Goal: Task Accomplishment & Management: Complete application form

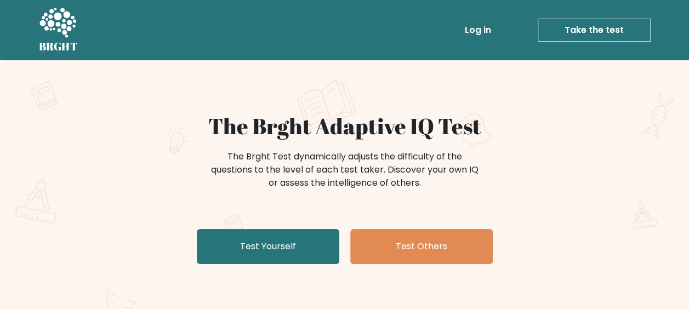
click at [293, 244] on link "Test Yourself" at bounding box center [268, 246] width 143 height 35
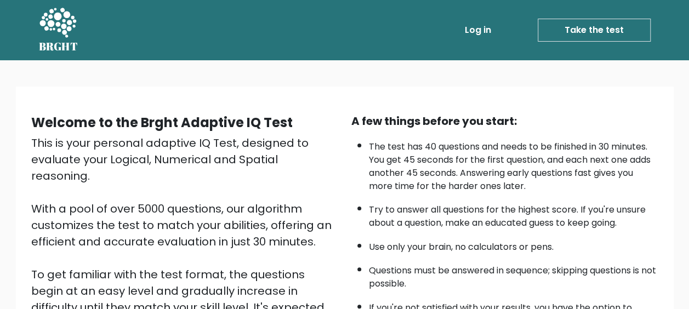
scroll to position [193, 0]
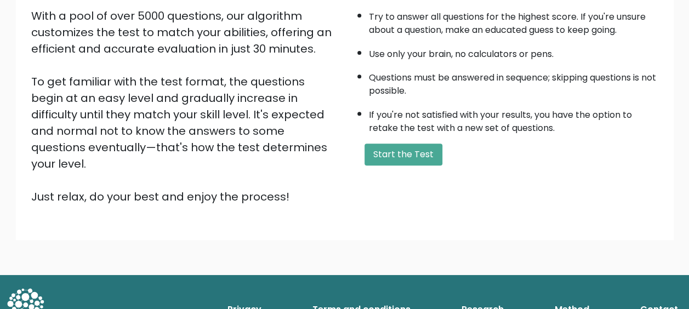
click at [397, 145] on button "Start the Test" at bounding box center [404, 155] width 78 height 22
click at [402, 156] on button "Start the Test" at bounding box center [404, 155] width 78 height 22
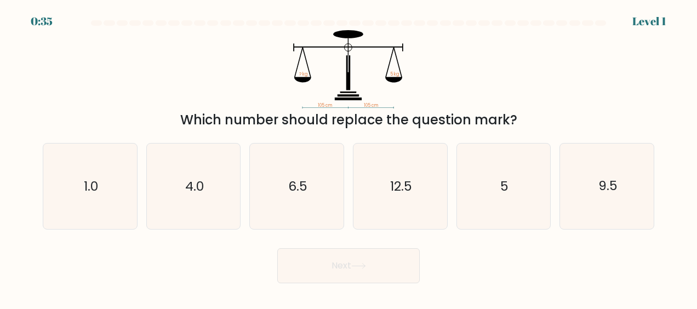
click at [533, 190] on icon "5" at bounding box center [504, 187] width 86 height 86
click at [349, 157] on input "e. 5" at bounding box center [349, 156] width 1 height 3
radio input "true"
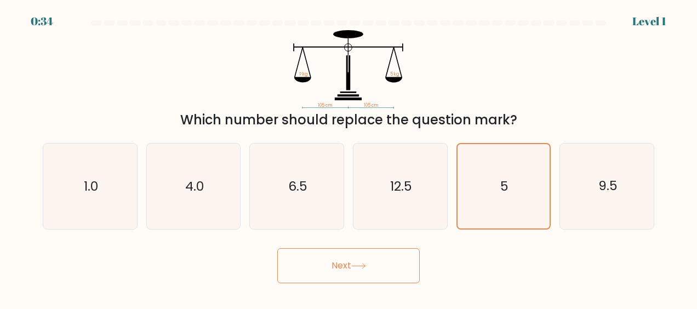
click at [382, 276] on button "Next" at bounding box center [348, 265] width 143 height 35
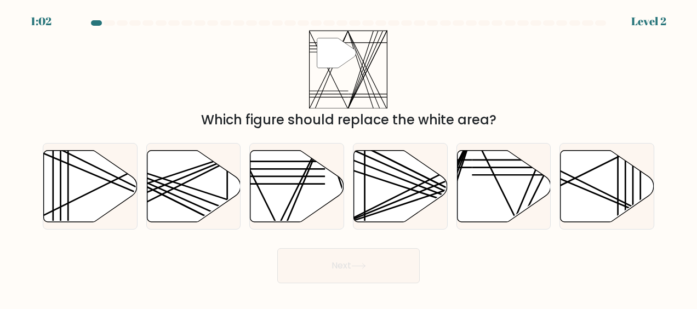
click at [315, 182] on icon at bounding box center [298, 186] width 94 height 72
click at [349, 157] on input "c." at bounding box center [349, 156] width 1 height 3
radio input "true"
click at [340, 268] on button "Next" at bounding box center [348, 265] width 143 height 35
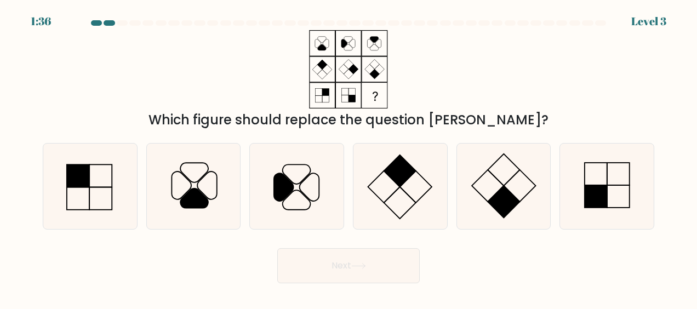
click at [594, 196] on rect at bounding box center [596, 197] width 22 height 22
click at [349, 157] on input "f." at bounding box center [349, 156] width 1 height 3
radio input "true"
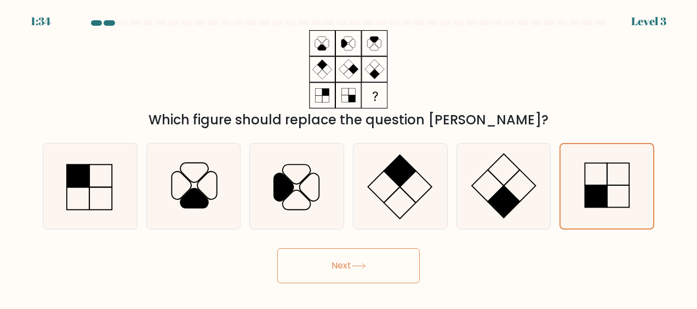
click at [382, 260] on button "Next" at bounding box center [348, 265] width 143 height 35
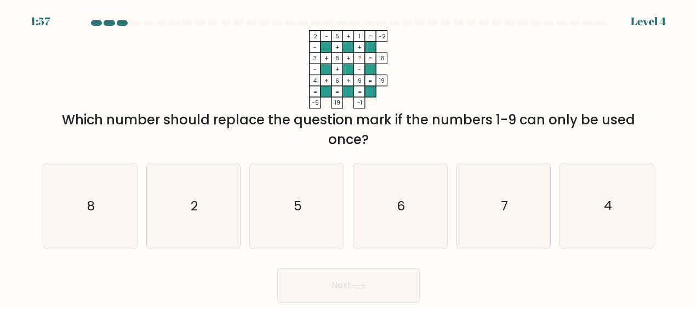
click at [489, 208] on icon "7" at bounding box center [504, 206] width 86 height 86
click at [349, 157] on input "e. 7" at bounding box center [349, 156] width 1 height 3
radio input "true"
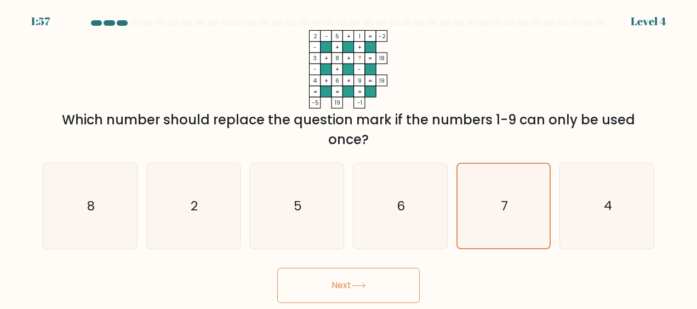
click at [399, 281] on button "Next" at bounding box center [348, 285] width 143 height 35
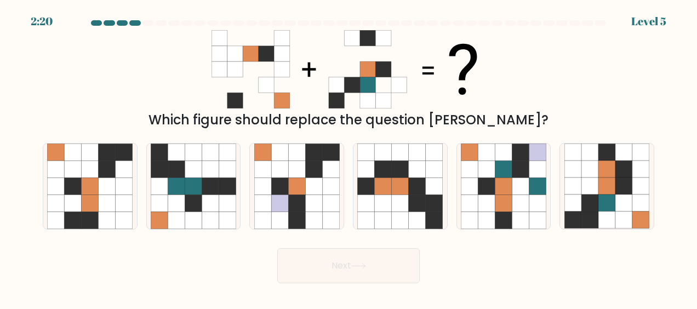
click at [627, 183] on icon at bounding box center [624, 186] width 17 height 17
click at [349, 157] on input "f." at bounding box center [349, 156] width 1 height 3
radio input "true"
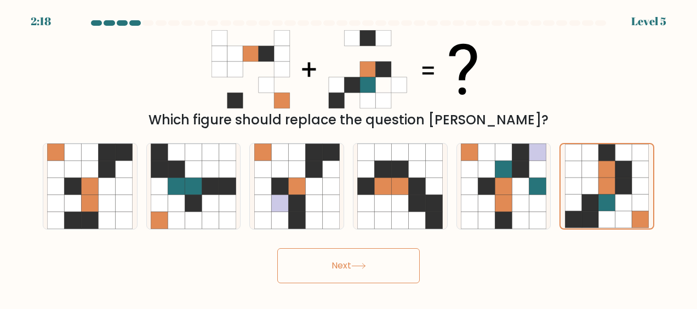
click at [354, 274] on button "Next" at bounding box center [348, 265] width 143 height 35
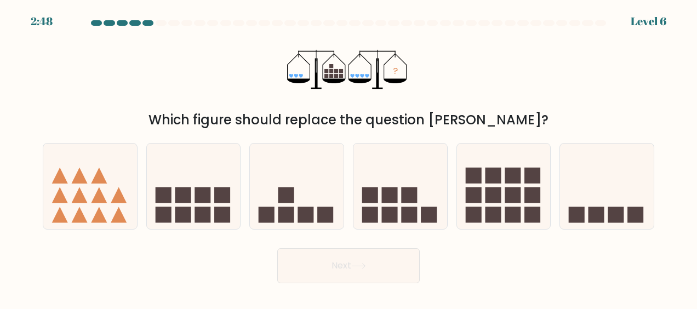
click at [492, 207] on rect at bounding box center [493, 215] width 16 height 16
click at [349, 157] on input "e." at bounding box center [349, 156] width 1 height 3
radio input "true"
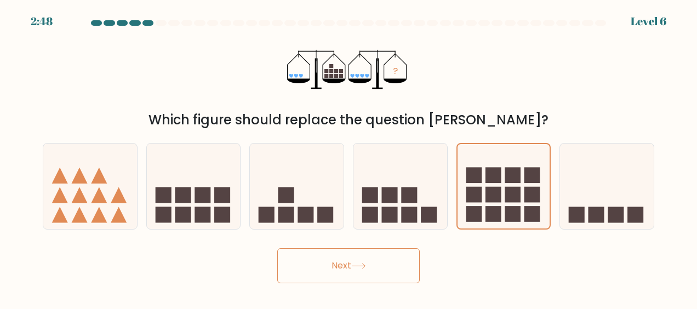
click at [351, 265] on button "Next" at bounding box center [348, 265] width 143 height 35
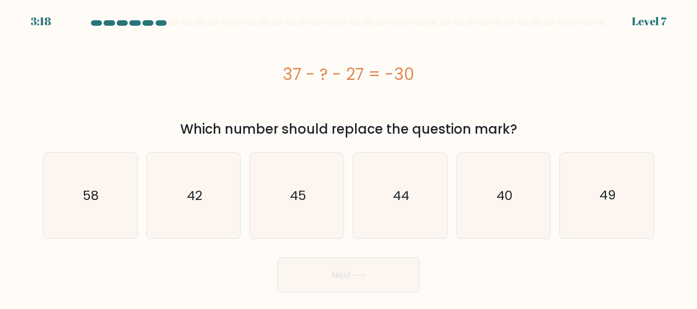
click at [532, 220] on icon "40" at bounding box center [504, 196] width 86 height 86
click at [349, 157] on input "e. 40" at bounding box center [349, 156] width 1 height 3
radio input "true"
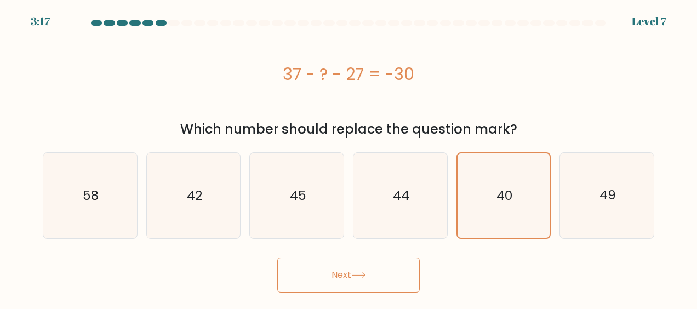
click at [397, 286] on button "Next" at bounding box center [348, 275] width 143 height 35
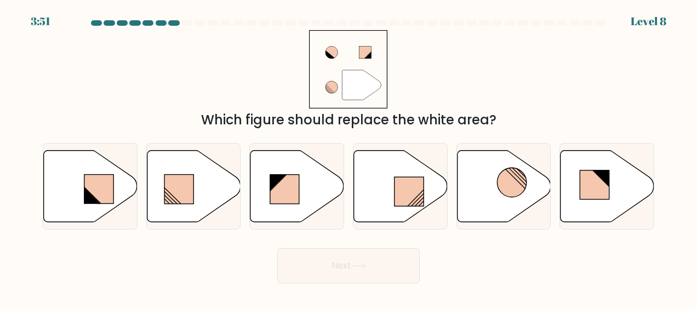
click at [398, 169] on icon at bounding box center [401, 186] width 94 height 72
click at [349, 157] on input "d." at bounding box center [349, 156] width 1 height 3
radio input "true"
click at [360, 276] on button "Next" at bounding box center [348, 265] width 143 height 35
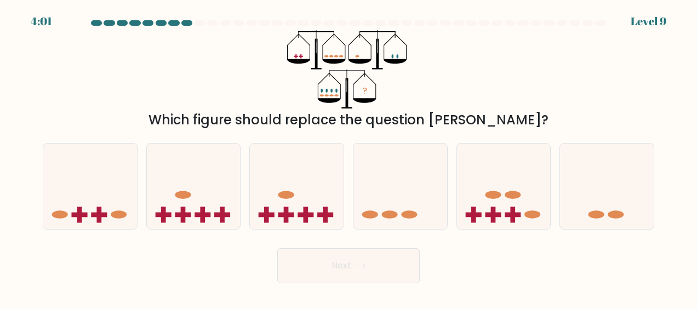
click at [91, 160] on icon at bounding box center [90, 186] width 94 height 77
click at [349, 157] on input "a." at bounding box center [349, 156] width 1 height 3
radio input "true"
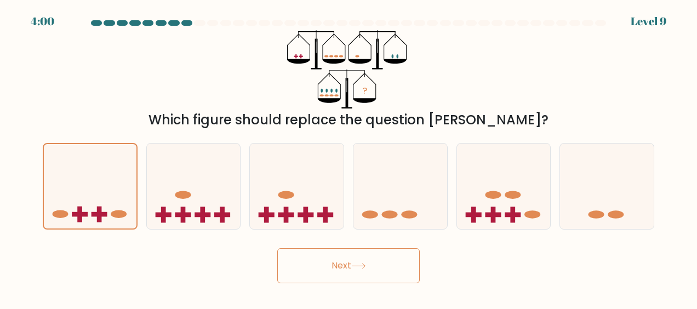
click at [332, 270] on button "Next" at bounding box center [348, 265] width 143 height 35
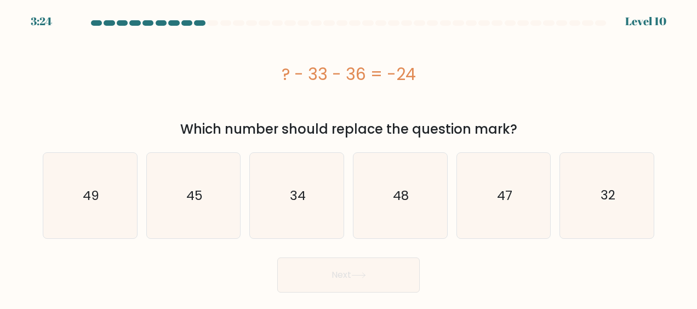
click at [212, 198] on icon "45" at bounding box center [194, 196] width 86 height 86
click at [349, 157] on input "b. 45" at bounding box center [349, 156] width 1 height 3
radio input "true"
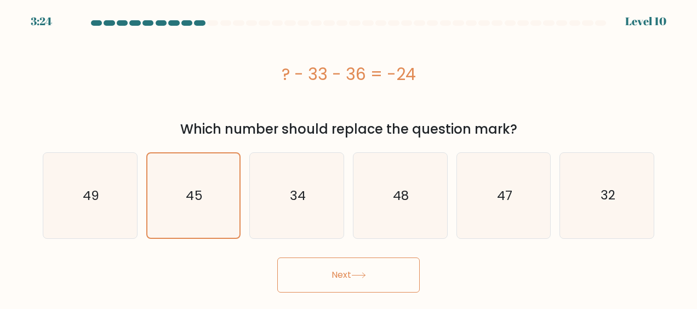
click at [331, 287] on button "Next" at bounding box center [348, 275] width 143 height 35
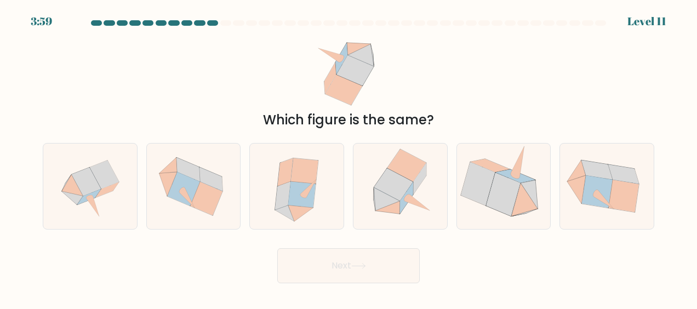
click at [297, 187] on icon at bounding box center [301, 195] width 27 height 26
click at [349, 157] on input "c." at bounding box center [349, 156] width 1 height 3
radio input "true"
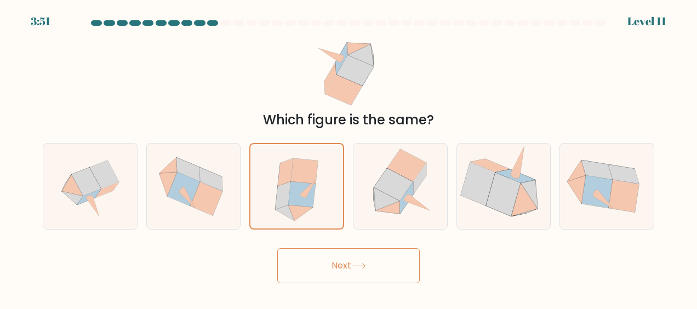
click at [351, 264] on button "Next" at bounding box center [348, 265] width 143 height 35
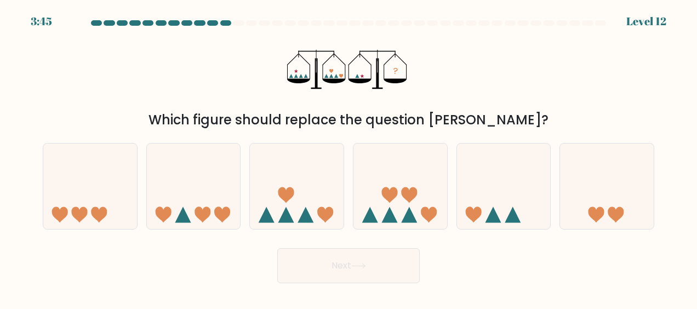
click at [583, 200] on icon at bounding box center [607, 186] width 94 height 77
click at [349, 157] on input "f." at bounding box center [349, 156] width 1 height 3
radio input "true"
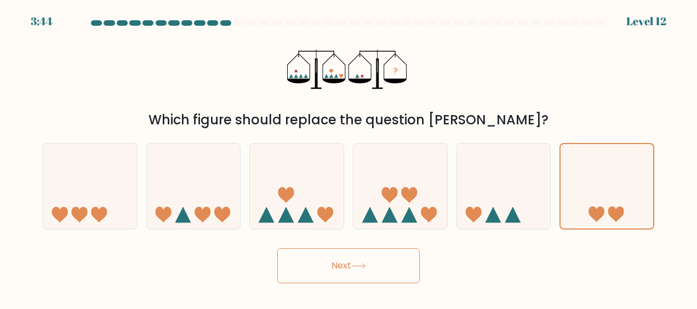
click at [364, 282] on button "Next" at bounding box center [348, 265] width 143 height 35
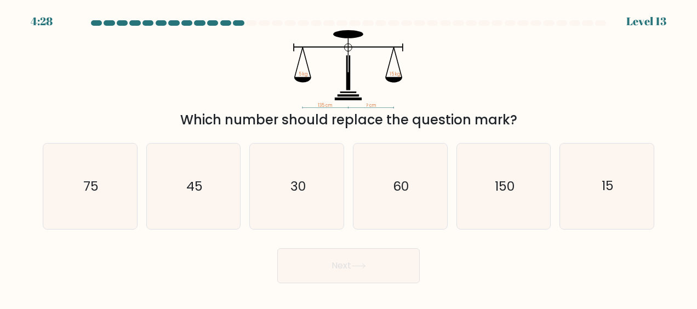
click at [386, 264] on button "Next" at bounding box center [348, 265] width 143 height 35
click at [625, 205] on icon "15" at bounding box center [608, 187] width 86 height 86
click at [349, 157] on input "f. 15" at bounding box center [349, 156] width 1 height 3
radio input "true"
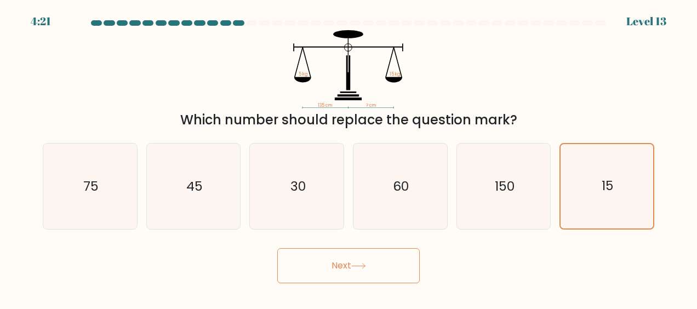
click at [514, 178] on text "150" at bounding box center [505, 187] width 20 height 18
click at [349, 157] on input "e. 150" at bounding box center [349, 156] width 1 height 3
radio input "true"
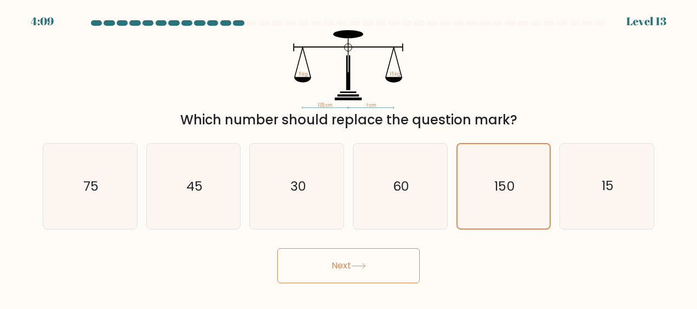
click at [360, 270] on button "Next" at bounding box center [348, 265] width 143 height 35
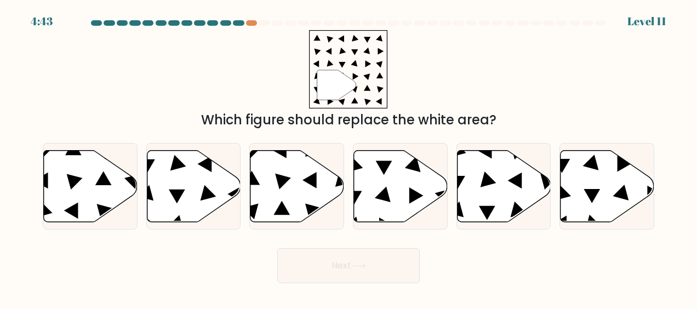
click at [235, 22] on div at bounding box center [238, 22] width 11 height 5
click at [252, 22] on div at bounding box center [251, 22] width 11 height 5
click at [383, 170] on icon at bounding box center [384, 168] width 16 height 14
click at [349, 157] on input "d." at bounding box center [349, 156] width 1 height 3
radio input "true"
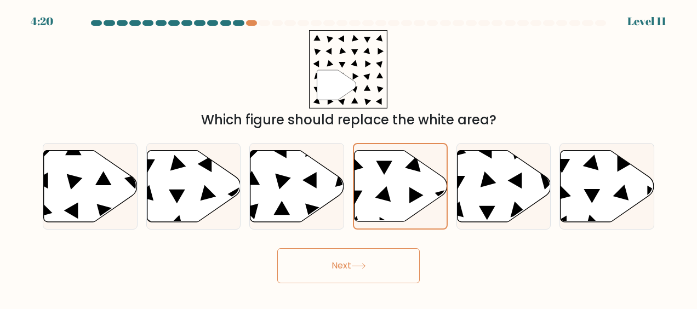
click at [381, 262] on button "Next" at bounding box center [348, 265] width 143 height 35
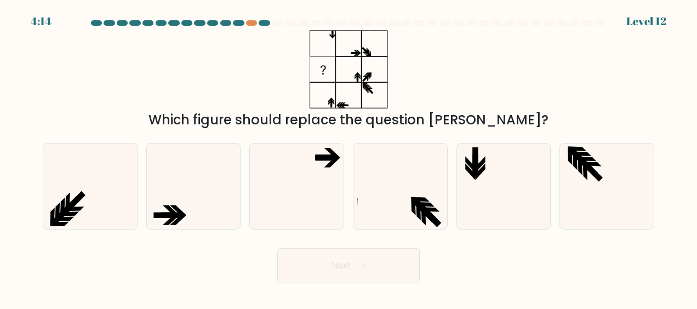
click at [73, 192] on icon at bounding box center [90, 187] width 86 height 86
click at [349, 157] on input "a." at bounding box center [349, 156] width 1 height 3
radio input "true"
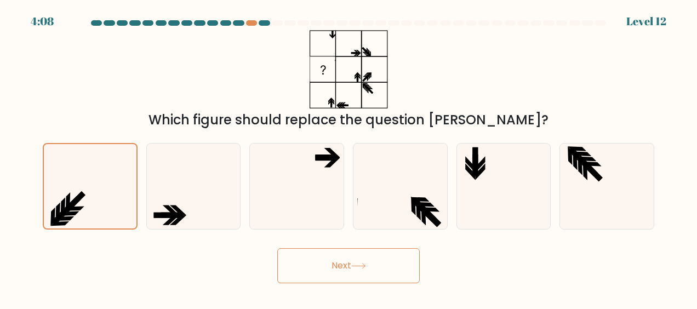
click at [314, 266] on button "Next" at bounding box center [348, 265] width 143 height 35
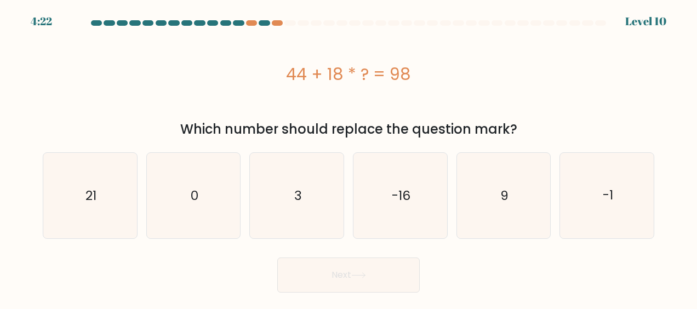
click at [304, 214] on icon "3" at bounding box center [297, 196] width 86 height 86
click at [349, 157] on input "c. 3" at bounding box center [349, 156] width 1 height 3
radio input "true"
click at [335, 274] on button "Next" at bounding box center [348, 275] width 143 height 35
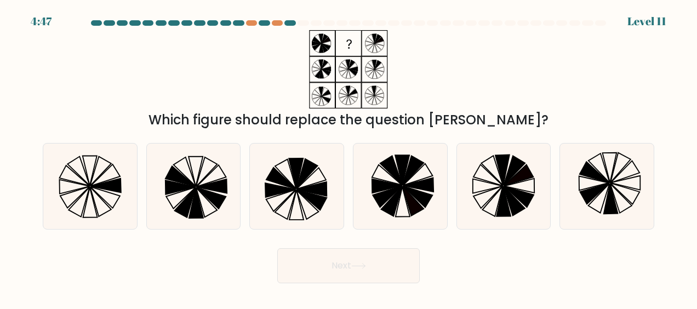
click at [514, 192] on icon at bounding box center [519, 196] width 30 height 21
click at [349, 157] on input "e." at bounding box center [349, 156] width 1 height 3
radio input "true"
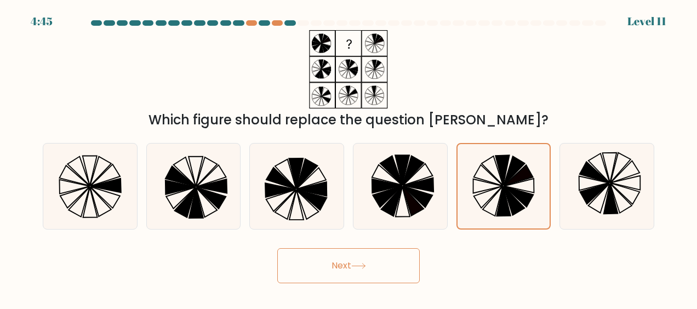
click at [347, 270] on button "Next" at bounding box center [348, 265] width 143 height 35
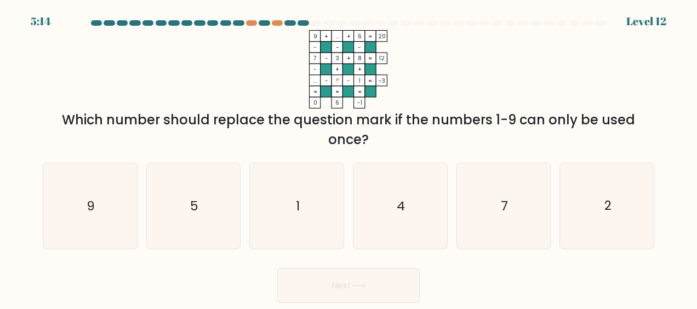
click at [276, 18] on div "5:14 Level 12" at bounding box center [348, 15] width 697 height 30
click at [276, 22] on div at bounding box center [277, 22] width 11 height 5
click at [492, 184] on icon "7" at bounding box center [504, 206] width 86 height 86
click at [349, 157] on input "e. 7" at bounding box center [349, 156] width 1 height 3
radio input "true"
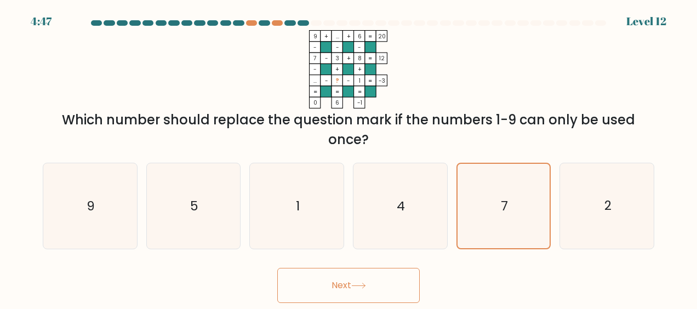
click at [350, 296] on button "Next" at bounding box center [348, 285] width 143 height 35
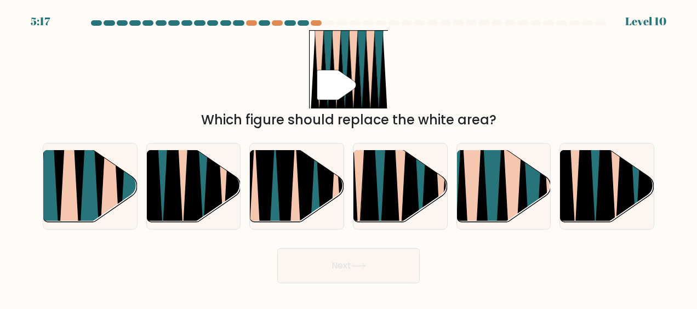
click at [418, 186] on icon at bounding box center [421, 148] width 21 height 187
click at [349, 157] on input "d." at bounding box center [349, 156] width 1 height 3
radio input "true"
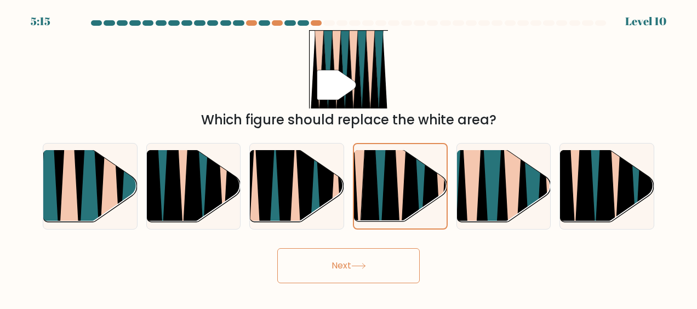
click at [375, 271] on button "Next" at bounding box center [348, 265] width 143 height 35
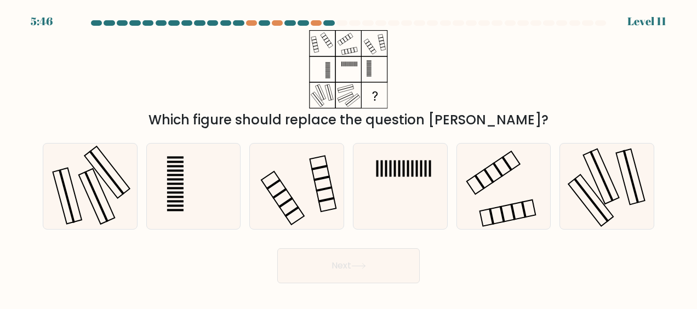
click at [80, 183] on icon at bounding box center [90, 187] width 86 height 86
click at [349, 157] on input "a." at bounding box center [349, 156] width 1 height 3
radio input "true"
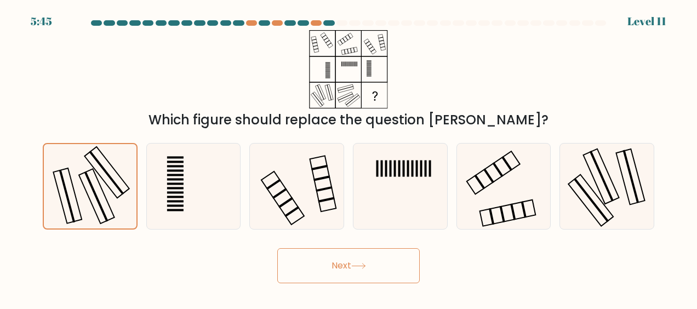
click at [349, 266] on button "Next" at bounding box center [348, 265] width 143 height 35
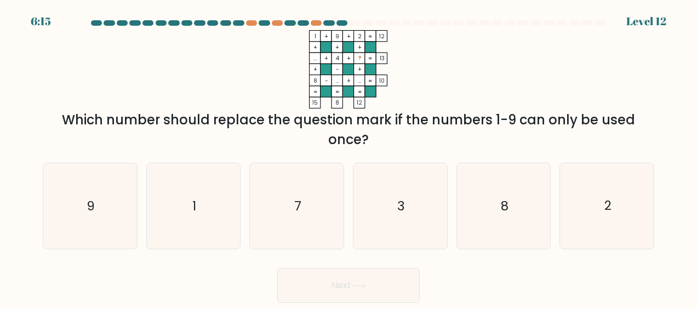
click at [316, 194] on icon "7" at bounding box center [297, 206] width 86 height 86
click at [349, 157] on input "c. 7" at bounding box center [349, 156] width 1 height 3
radio input "true"
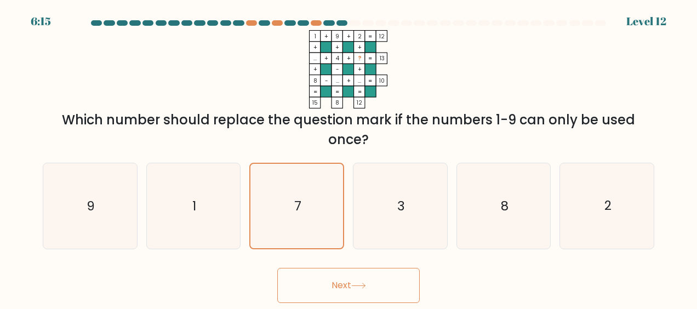
click at [354, 278] on button "Next" at bounding box center [348, 285] width 143 height 35
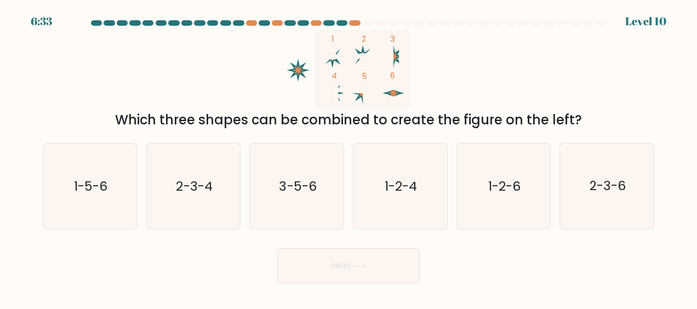
click at [512, 187] on text "1-2-6" at bounding box center [504, 187] width 32 height 18
click at [349, 157] on input "e. 1-2-6" at bounding box center [349, 156] width 1 height 3
radio input "true"
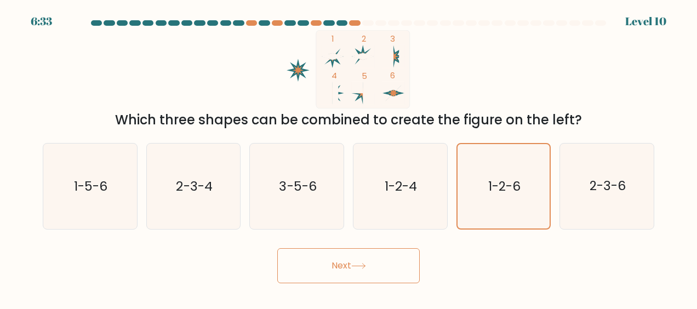
click at [393, 259] on button "Next" at bounding box center [348, 265] width 143 height 35
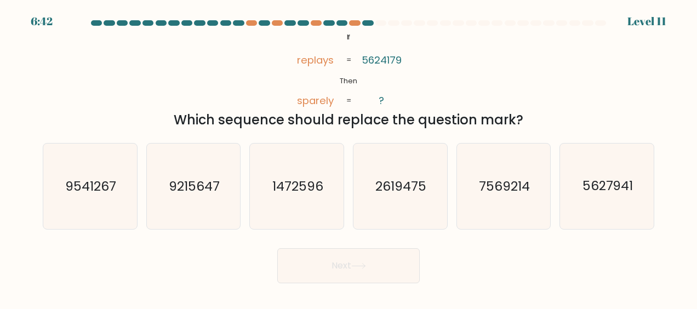
click at [211, 192] on text "9215647" at bounding box center [194, 187] width 51 height 18
click at [349, 157] on input "b. 9215647" at bounding box center [349, 156] width 1 height 3
radio input "true"
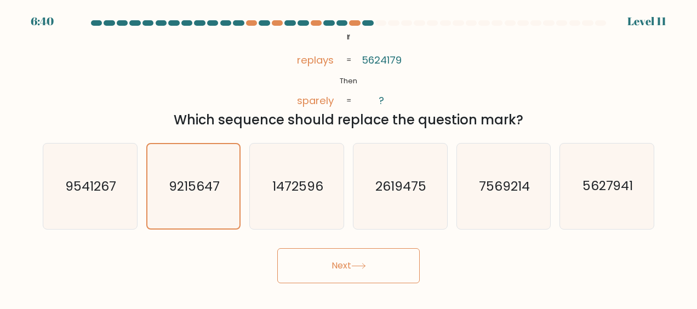
click at [384, 273] on button "Next" at bounding box center [348, 265] width 143 height 35
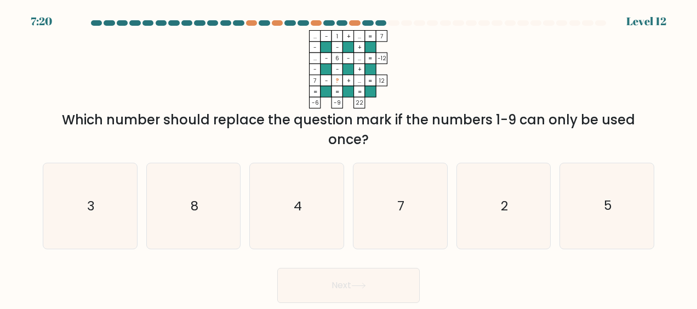
click at [543, 205] on icon "2" at bounding box center [504, 206] width 86 height 86
click at [349, 157] on input "e. 2" at bounding box center [349, 156] width 1 height 3
radio input "true"
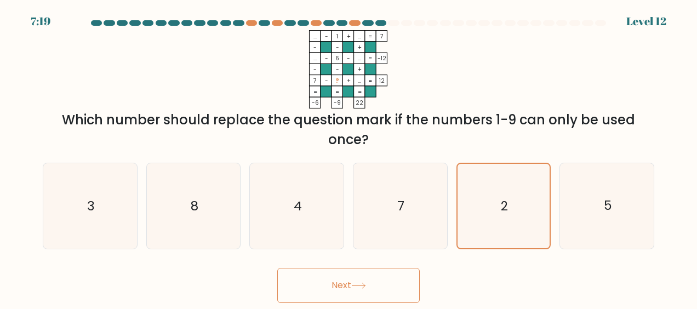
click at [355, 278] on button "Next" at bounding box center [348, 285] width 143 height 35
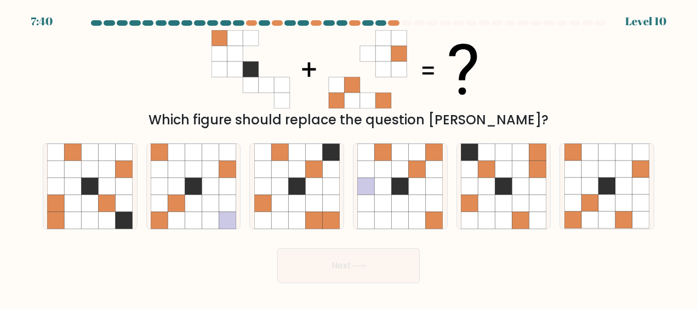
click at [576, 205] on icon at bounding box center [573, 203] width 17 height 17
click at [349, 157] on input "f." at bounding box center [349, 156] width 1 height 3
radio input "true"
click at [346, 273] on button "Next" at bounding box center [348, 265] width 143 height 35
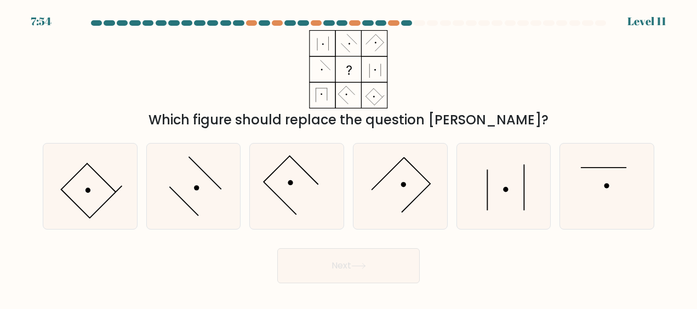
click at [605, 174] on icon at bounding box center [608, 187] width 86 height 86
click at [349, 157] on input "f." at bounding box center [349, 156] width 1 height 3
radio input "true"
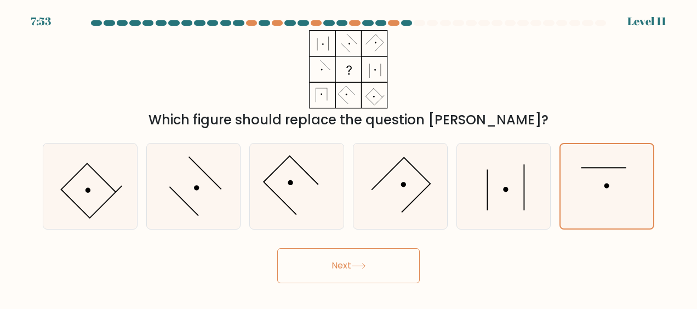
click at [352, 262] on button "Next" at bounding box center [348, 265] width 143 height 35
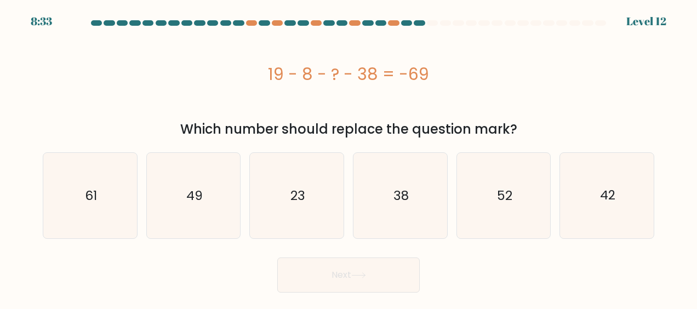
drag, startPoint x: 266, startPoint y: 76, endPoint x: 367, endPoint y: 71, distance: 101.5
click at [367, 71] on div "19 - 8 - ? - 38 = -69" at bounding box center [349, 74] width 612 height 25
click at [367, 72] on div "19 - 8 - ? - 38 = -69" at bounding box center [349, 74] width 612 height 25
click at [367, 71] on div "19 - 8 - ? - 38 = -69" at bounding box center [349, 74] width 612 height 25
click at [608, 206] on icon "42" at bounding box center [608, 196] width 86 height 86
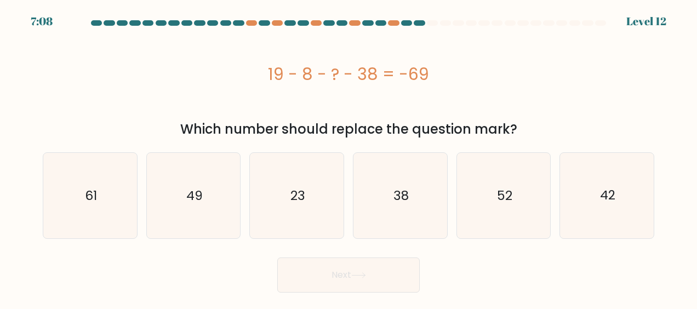
click at [349, 157] on input "f. 42" at bounding box center [349, 156] width 1 height 3
radio input "true"
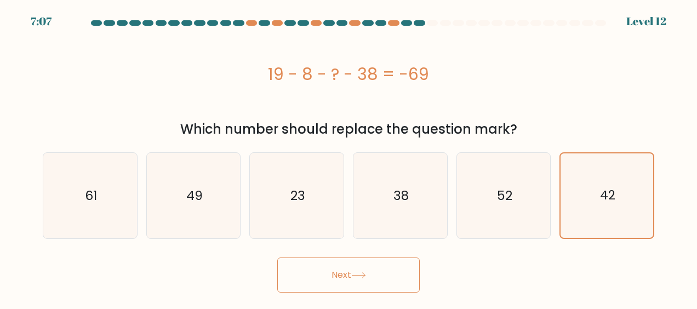
click at [373, 277] on button "Next" at bounding box center [348, 275] width 143 height 35
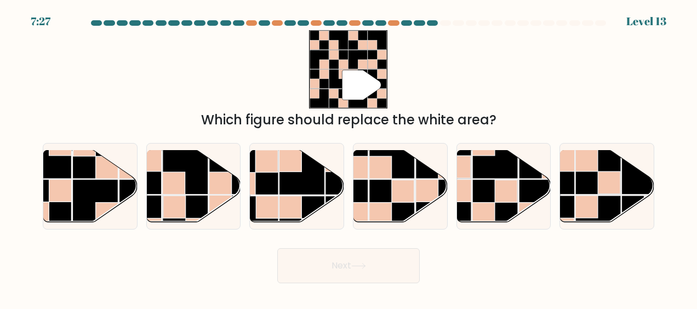
click at [608, 172] on rect at bounding box center [610, 183] width 22 height 22
click at [349, 157] on input "f." at bounding box center [349, 156] width 1 height 3
radio input "true"
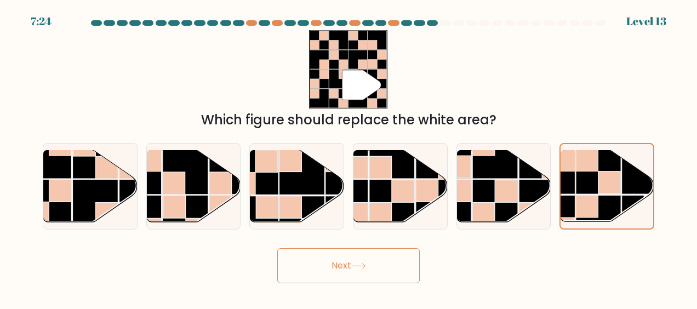
click at [355, 283] on body "7:24 Level 13" at bounding box center [348, 154] width 697 height 309
click at [351, 263] on button "Next" at bounding box center [348, 265] width 143 height 35
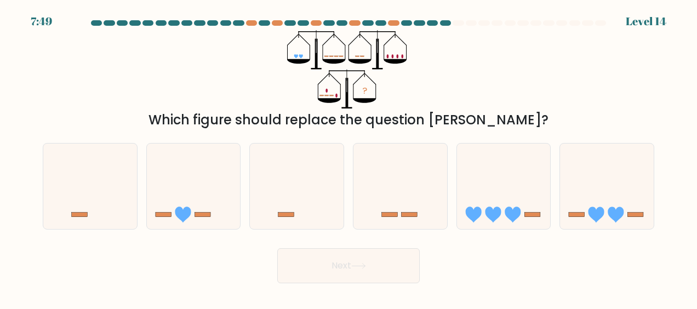
click at [616, 188] on icon at bounding box center [607, 186] width 94 height 77
click at [349, 157] on input "f." at bounding box center [349, 156] width 1 height 3
radio input "true"
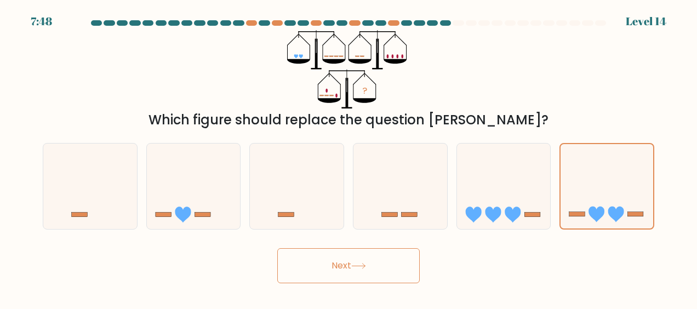
click at [393, 275] on button "Next" at bounding box center [348, 265] width 143 height 35
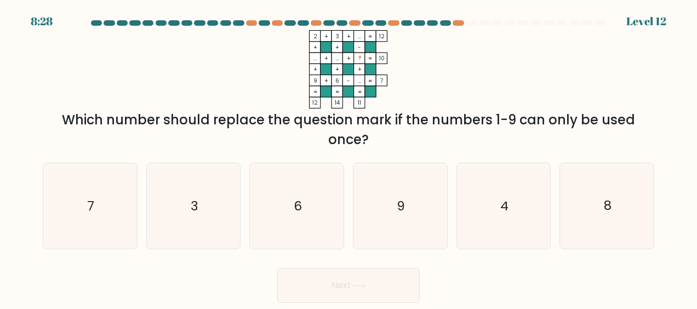
click at [519, 173] on icon "4" at bounding box center [504, 206] width 86 height 86
click at [349, 157] on input "e. 4" at bounding box center [349, 156] width 1 height 3
radio input "true"
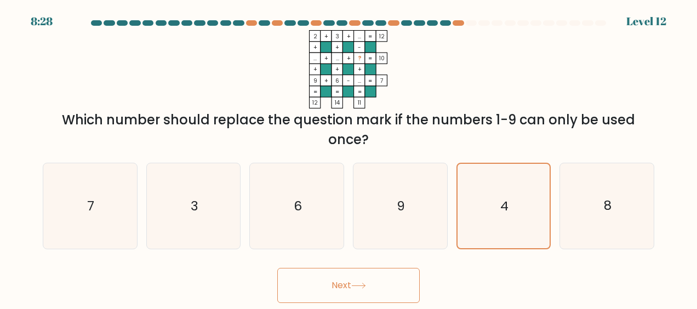
click at [360, 305] on body "8:28 Level 12" at bounding box center [348, 154] width 697 height 309
click at [354, 292] on button "Next" at bounding box center [348, 285] width 143 height 35
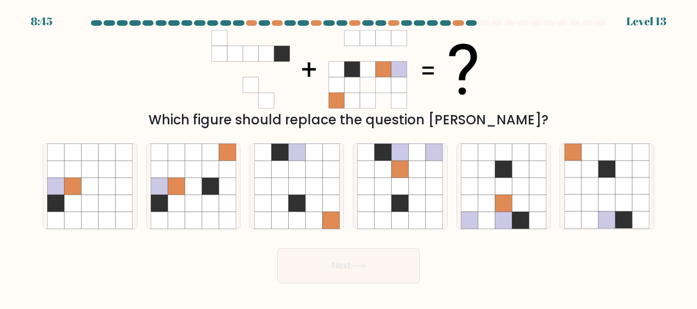
click at [195, 175] on icon at bounding box center [193, 169] width 17 height 17
click at [349, 157] on input "b." at bounding box center [349, 156] width 1 height 3
radio input "true"
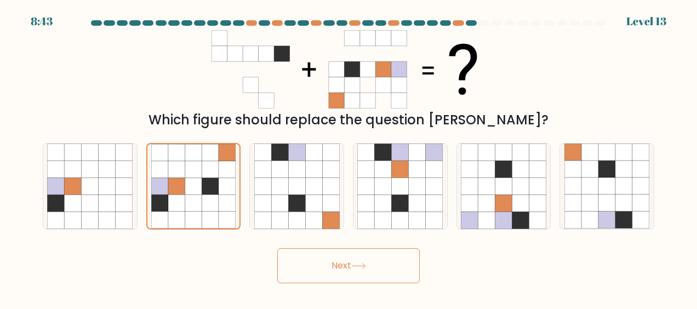
click at [403, 262] on button "Next" at bounding box center [348, 265] width 143 height 35
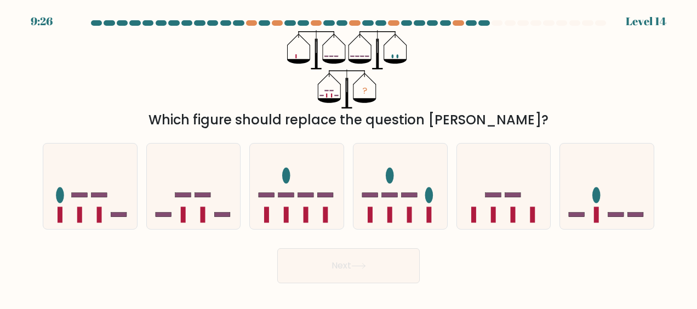
click at [403, 262] on button "Next" at bounding box center [348, 265] width 143 height 35
click at [72, 220] on icon at bounding box center [90, 186] width 94 height 77
click at [349, 157] on input "a." at bounding box center [349, 156] width 1 height 3
radio input "true"
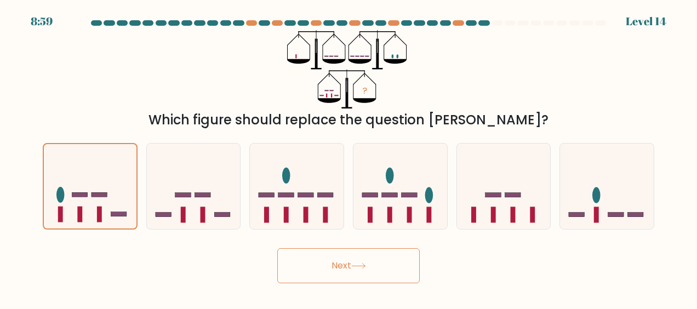
click at [351, 270] on button "Next" at bounding box center [348, 265] width 143 height 35
